Goal: Information Seeking & Learning: Learn about a topic

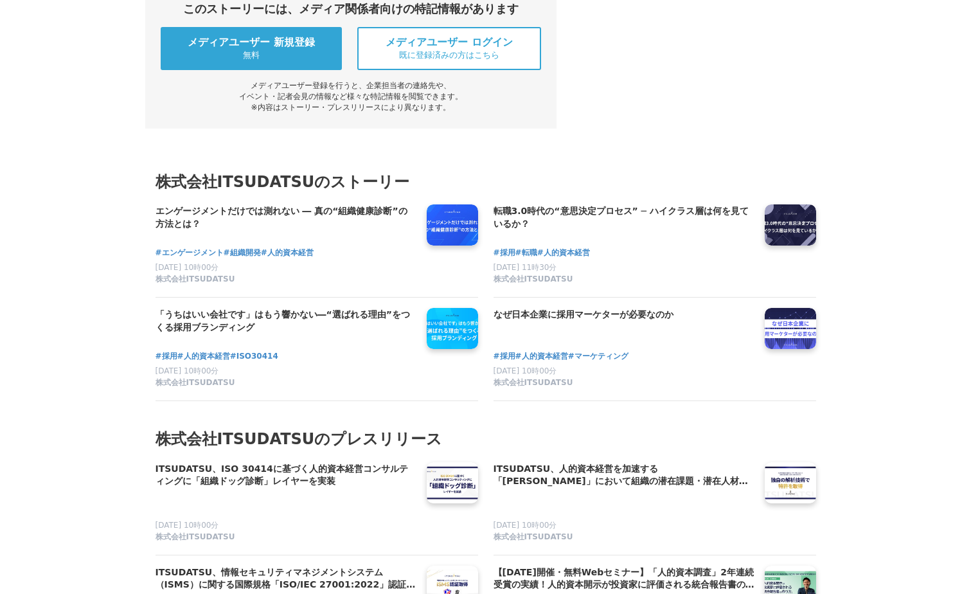
scroll to position [6685, 0]
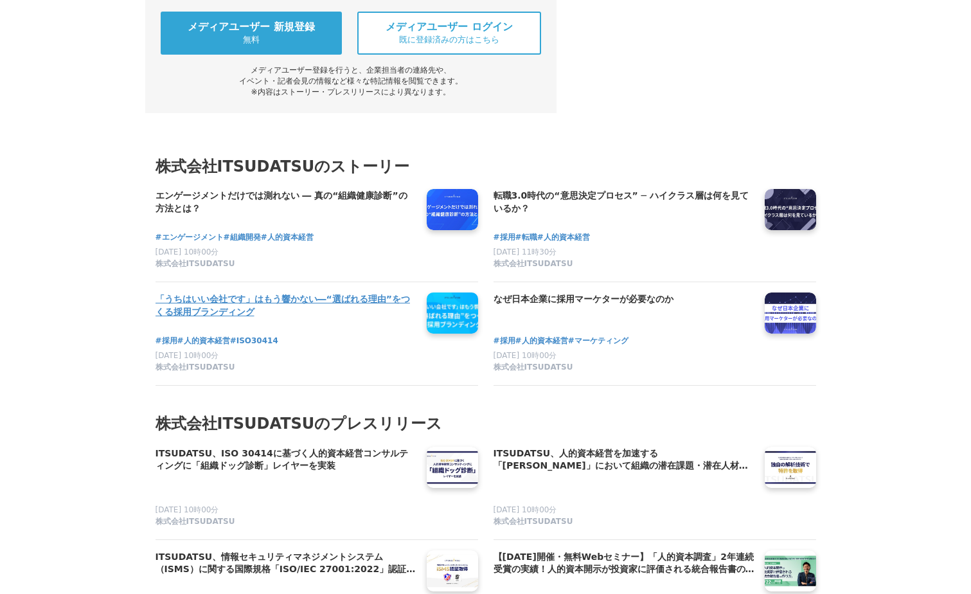
click at [238, 319] on h4 "「うちはいい会社です」はもう響かない―“選ばれる理由”をつくる採用ブランディング" at bounding box center [286, 305] width 261 height 26
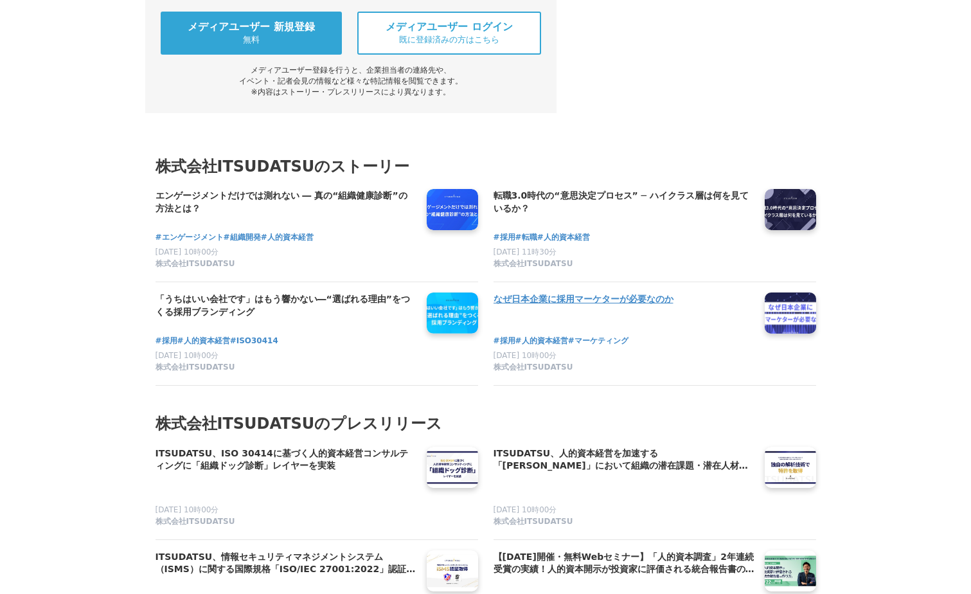
click at [563, 307] on h4 "なぜ日本企業に採用マーケターが必要なのか" at bounding box center [624, 299] width 261 height 14
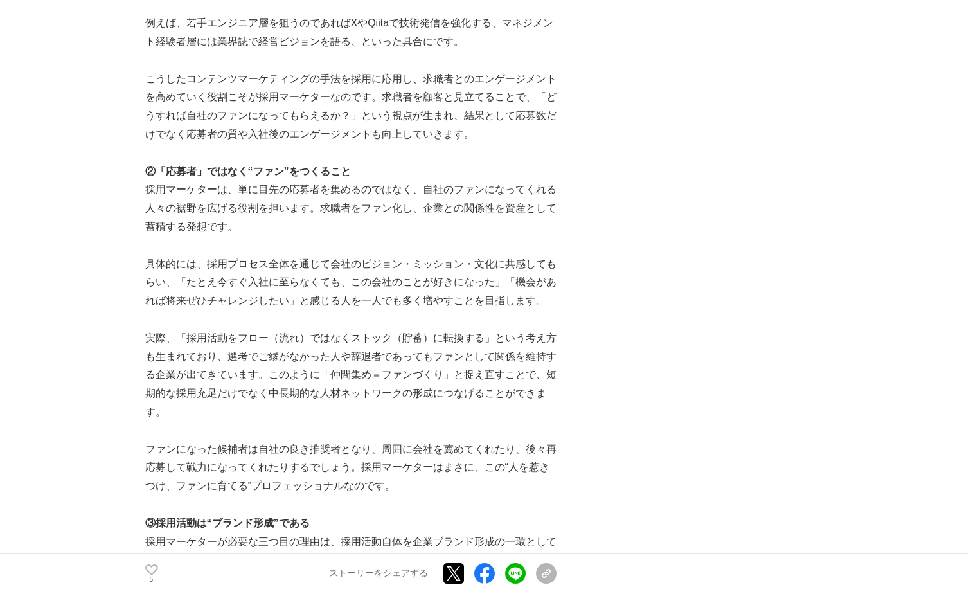
scroll to position [3664, 0]
